Goal: Information Seeking & Learning: Learn about a topic

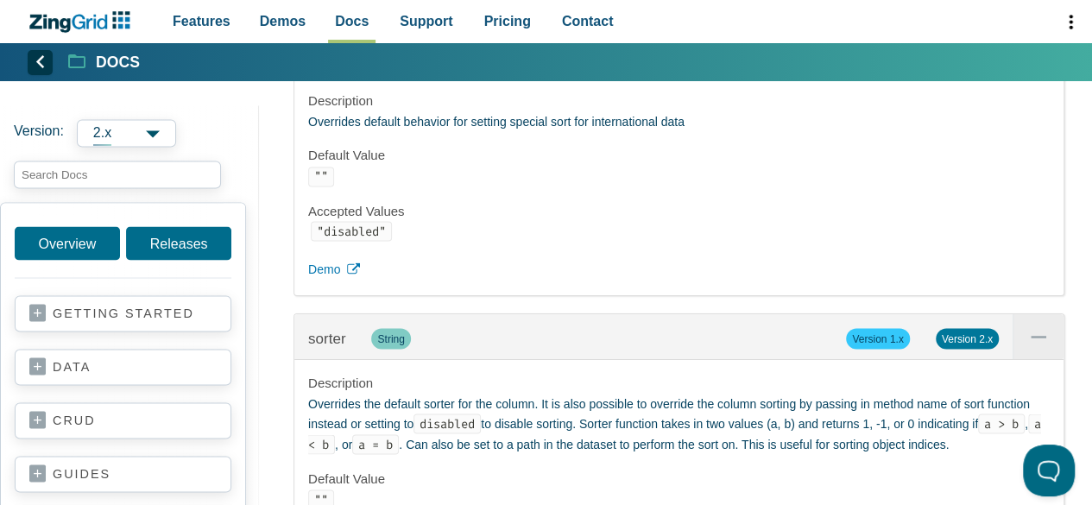
scroll to position [24362, 0]
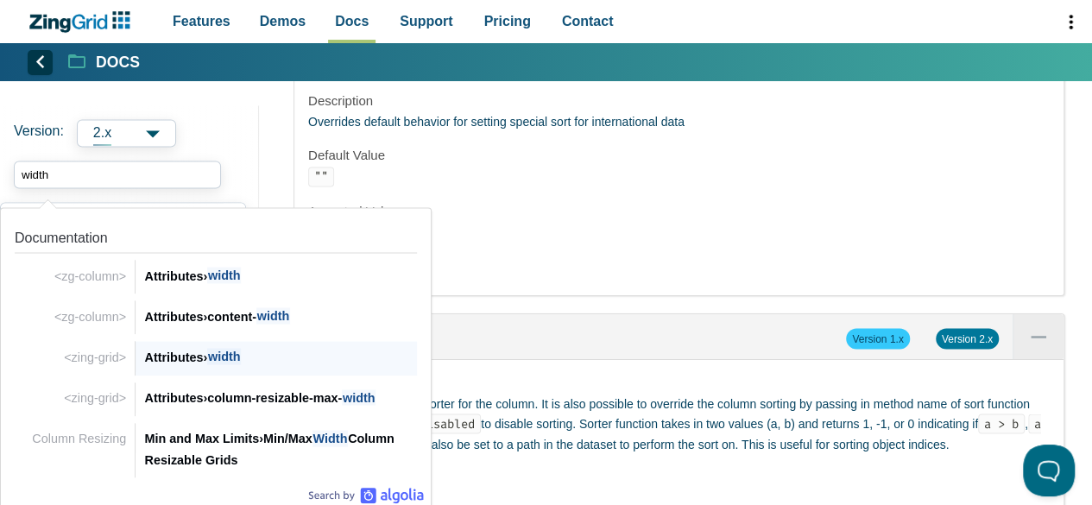
click at [231, 357] on span "width" at bounding box center [224, 356] width 34 height 16
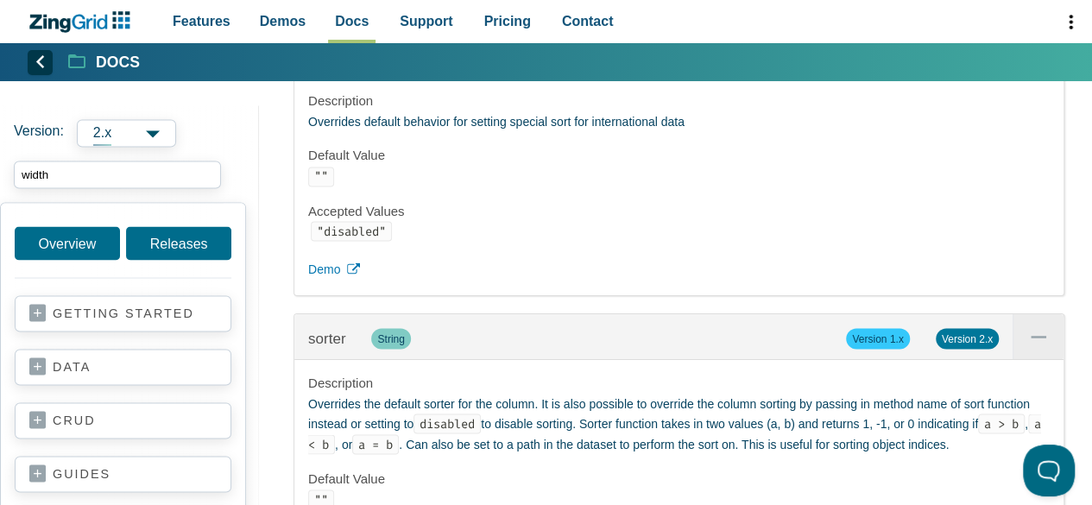
type input "width"
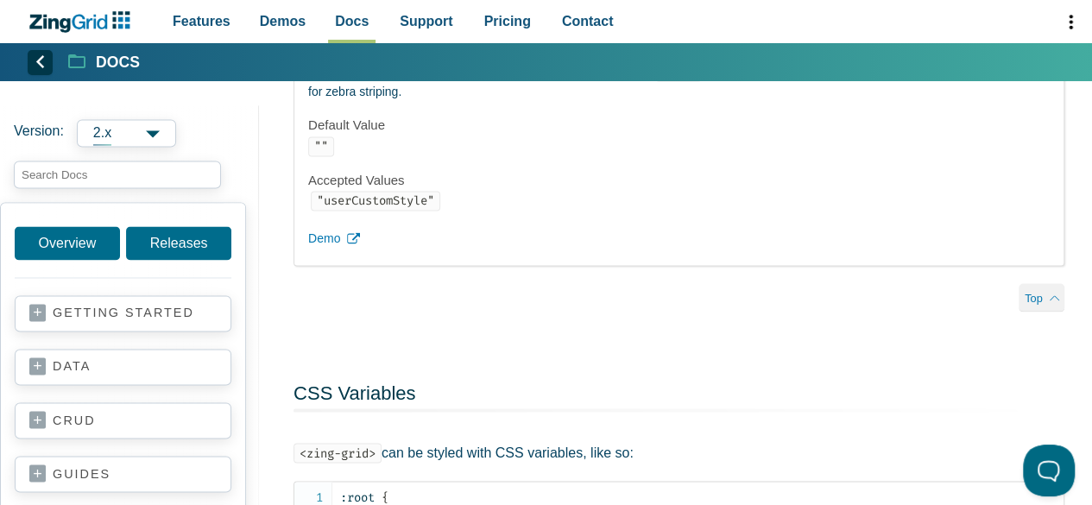
scroll to position [40467, 0]
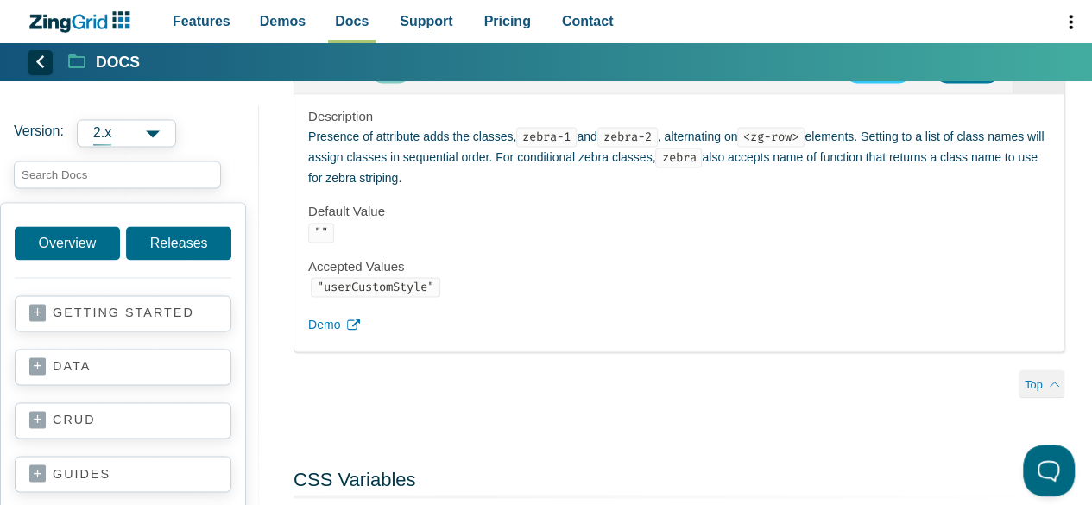
drag, startPoint x: 701, startPoint y: 272, endPoint x: 714, endPoint y: 272, distance: 12.9
click at [318, 13] on span "Demo" at bounding box center [324, 2] width 32 height 21
